Goal: Information Seeking & Learning: Learn about a topic

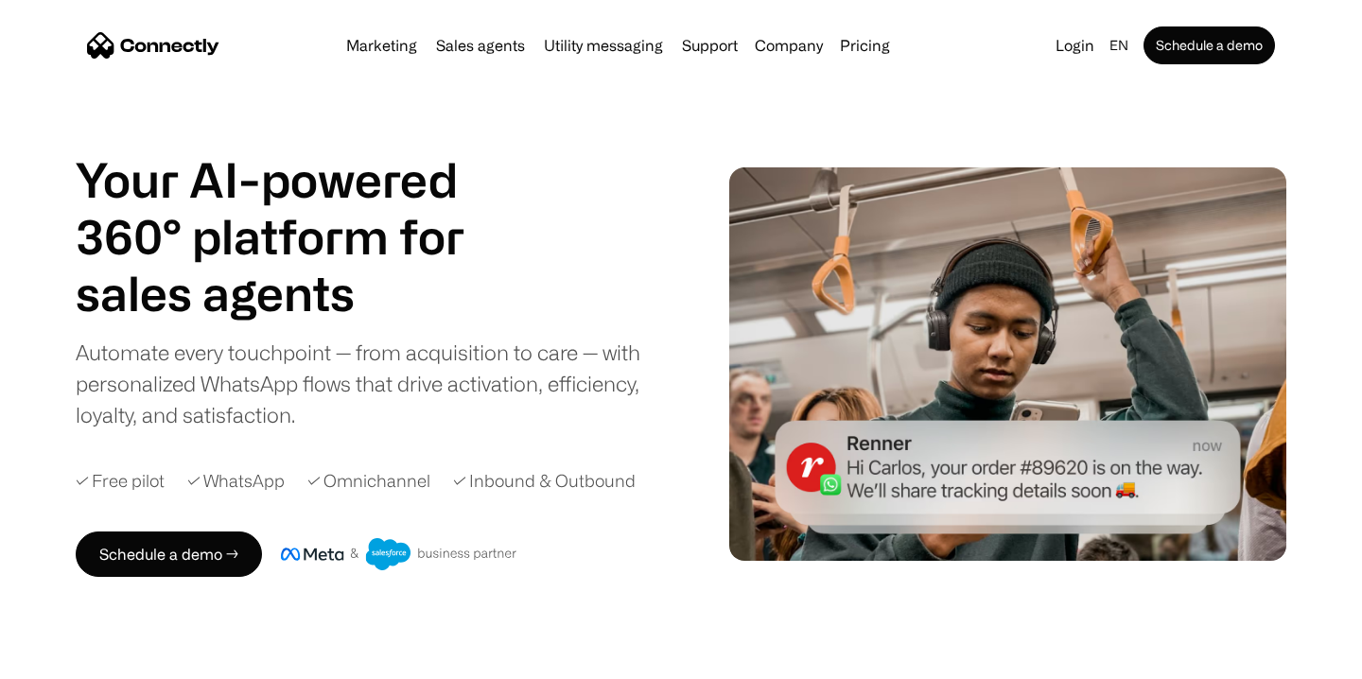
click at [504, 55] on div "Marketing Sales agents Utility messaging Support Company About us Careers Conta…" at bounding box center [618, 45] width 559 height 26
click at [502, 39] on link "Sales agents" at bounding box center [480, 45] width 104 height 15
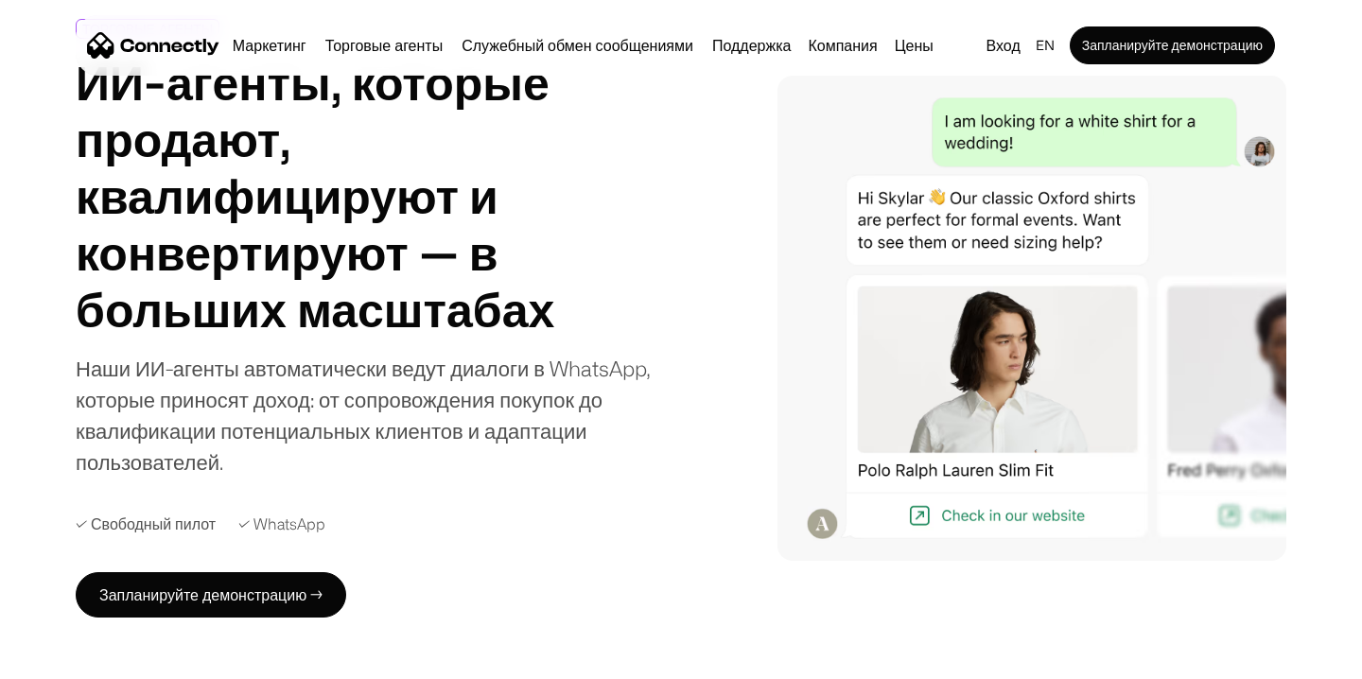
scroll to position [159, 0]
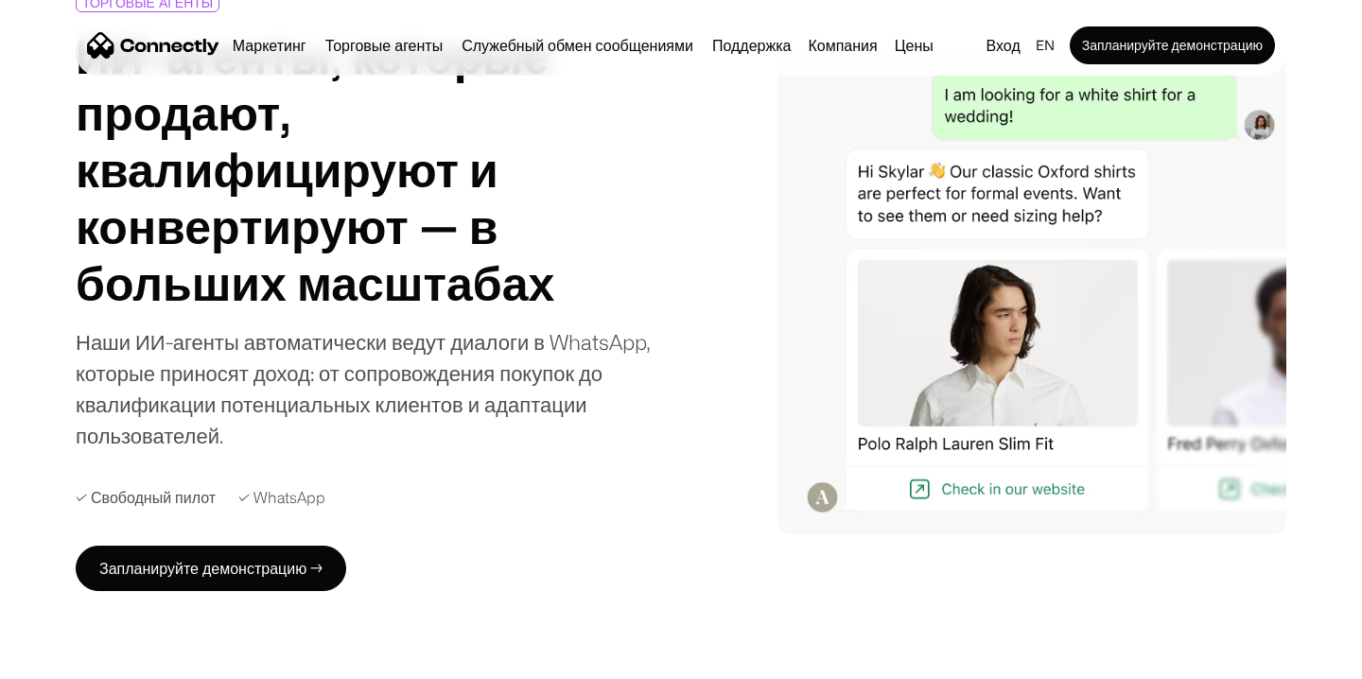
click at [753, 158] on div "ТОРГОВЫЕ АГЕНТЫ ИИ-агенты, которые продают, квалифицируют и конвертируют — в бо…" at bounding box center [681, 291] width 1211 height 599
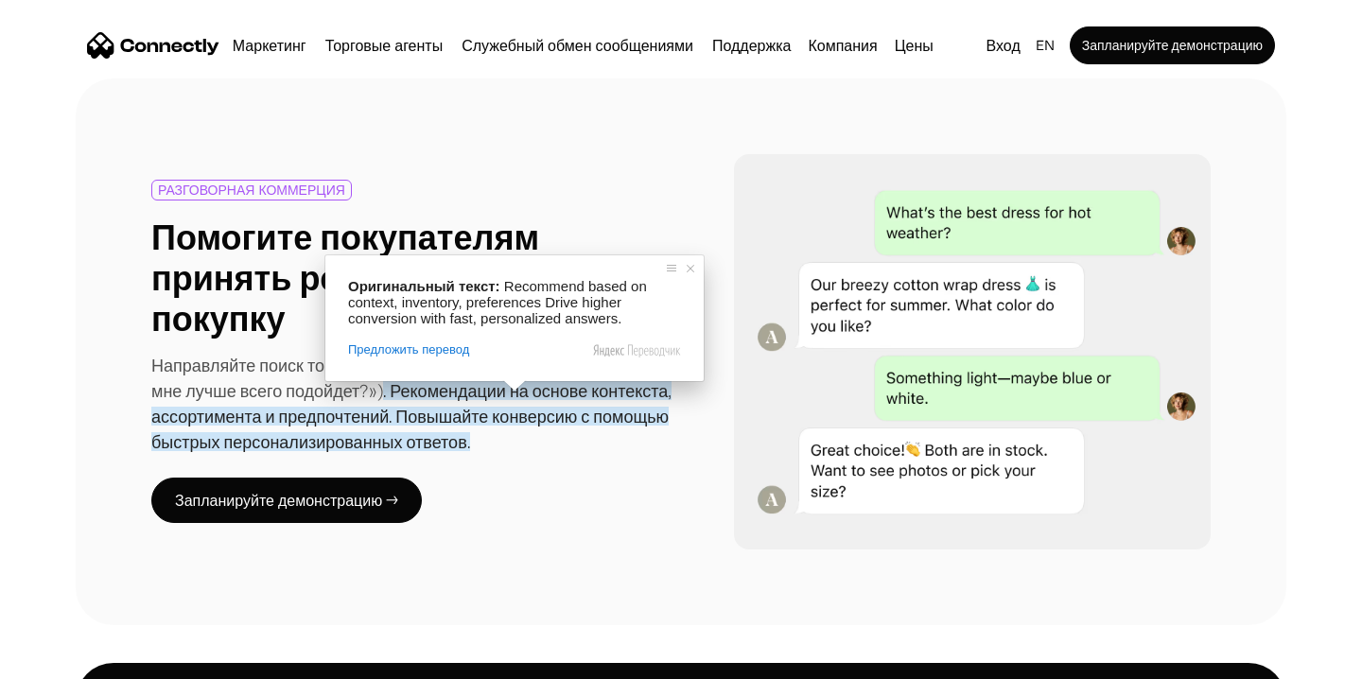
scroll to position [1015, 0]
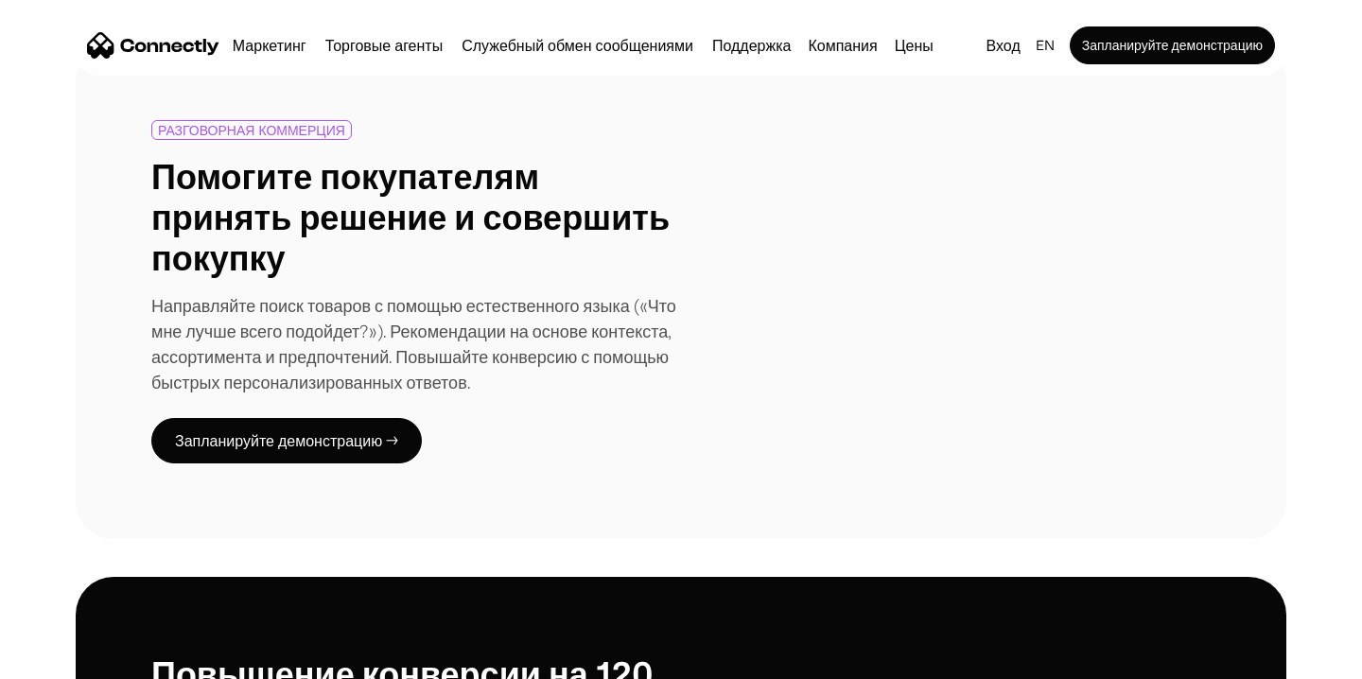
click at [706, 187] on div "РАЗГОВОРНАЯ КОММЕРЦИЯ Помогите покупателям принять решение и совершить покупку …" at bounding box center [680, 291] width 1059 height 343
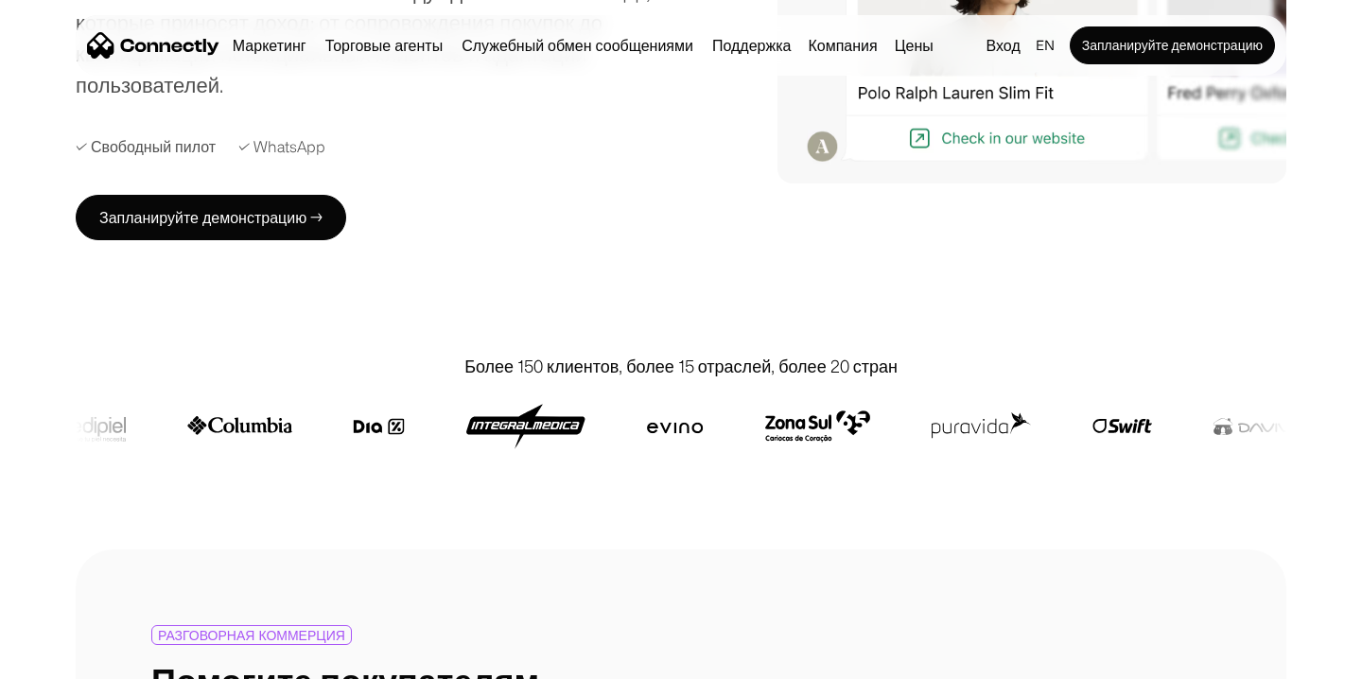
scroll to position [0, 0]
